Goal: Check status

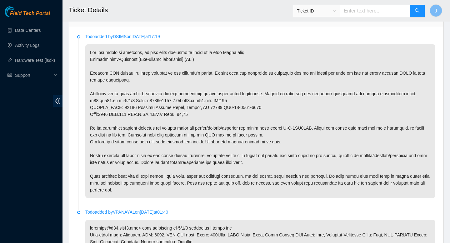
scroll to position [312, 0]
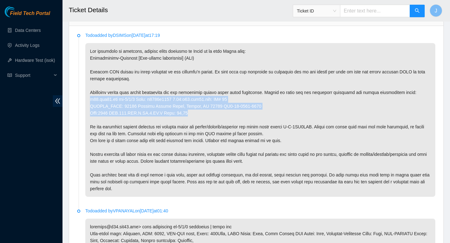
drag, startPoint x: 200, startPoint y: 120, endPoint x: 81, endPoint y: 107, distance: 120.6
click at [81, 107] on li "Todo added by DSIMS on 2025-09-04 at 17:19" at bounding box center [256, 121] width 358 height 175
click at [172, 106] on p at bounding box center [260, 120] width 350 height 154
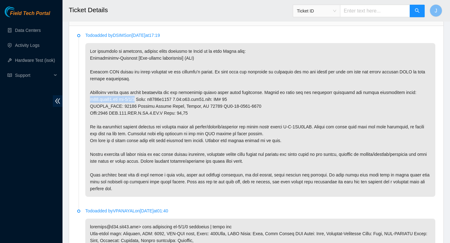
drag, startPoint x: 136, startPoint y: 107, endPoint x: 84, endPoint y: 107, distance: 52.1
click at [84, 107] on li "Todo added by DSIMS on 2025-09-04 at 17:19" at bounding box center [256, 121] width 358 height 175
drag, startPoint x: 326, startPoint y: 135, endPoint x: 296, endPoint y: 134, distance: 30.6
click at [296, 134] on p at bounding box center [260, 120] width 350 height 154
copy p "B-V-5TO2TWB"
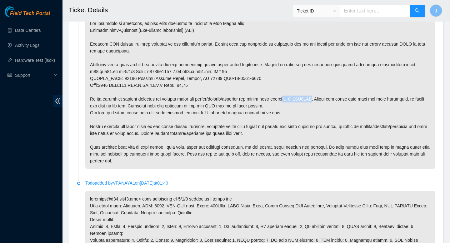
scroll to position [338, 0]
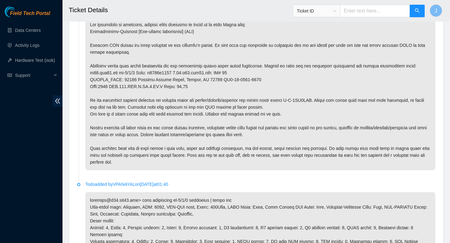
click at [202, 116] on p at bounding box center [260, 94] width 350 height 154
click at [150, 120] on p at bounding box center [260, 94] width 350 height 154
drag, startPoint x: 137, startPoint y: 79, endPoint x: 80, endPoint y: 78, distance: 57.5
click at [80, 78] on li "Todo added by DSIMS on 2025-09-04 at 17:19" at bounding box center [256, 94] width 358 height 175
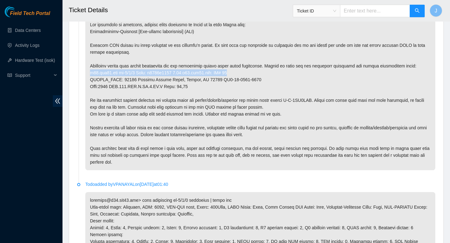
drag, startPoint x: 236, startPoint y: 81, endPoint x: 88, endPoint y: 79, distance: 148.0
click at [88, 79] on p at bounding box center [260, 94] width 350 height 154
copy p "r01.iad02.adc et-0/1/7 Rack: e0509r0101 0.01:r01.iad02.adc: RU# 34"
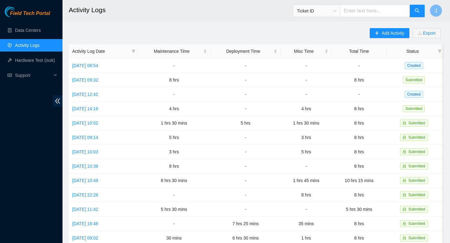
click at [364, 12] on input "text" at bounding box center [375, 11] width 70 height 12
paste input "B-V-5P996QF"
type input "B-V-5P996QF"
